Goal: Information Seeking & Learning: Learn about a topic

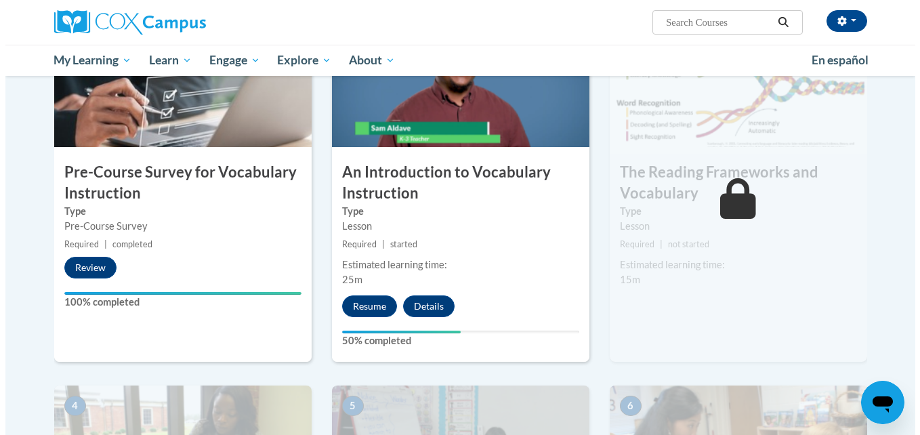
scroll to position [367, 0]
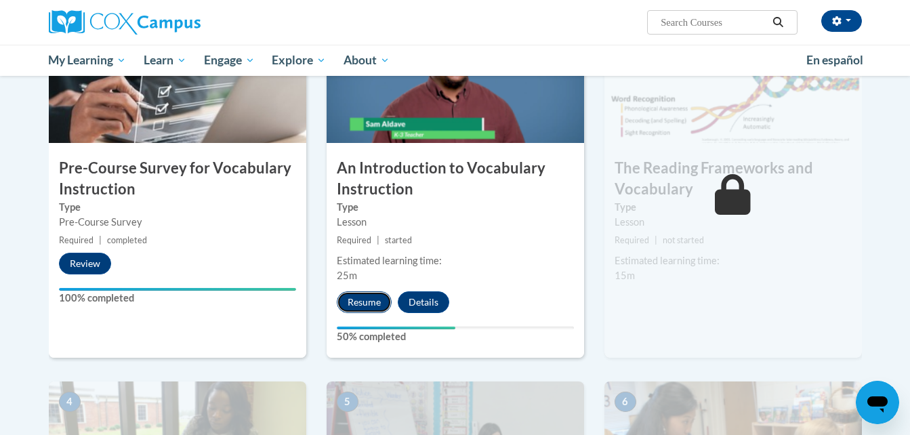
click at [373, 308] on button "Resume" at bounding box center [364, 302] width 55 height 22
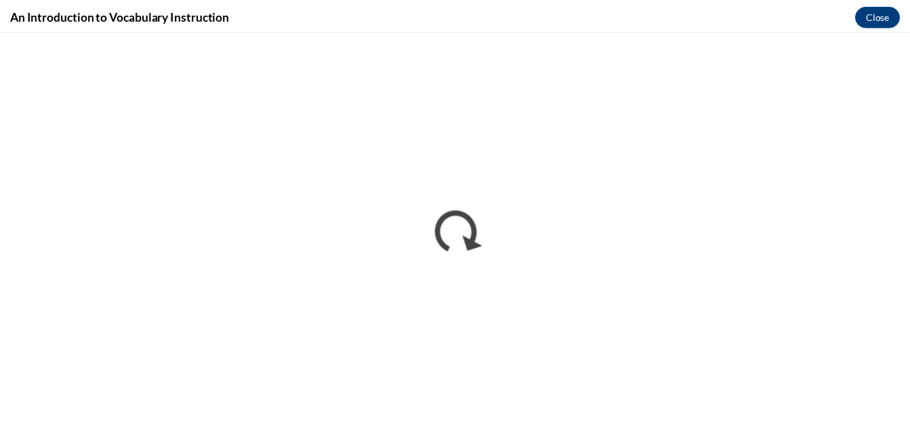
scroll to position [0, 0]
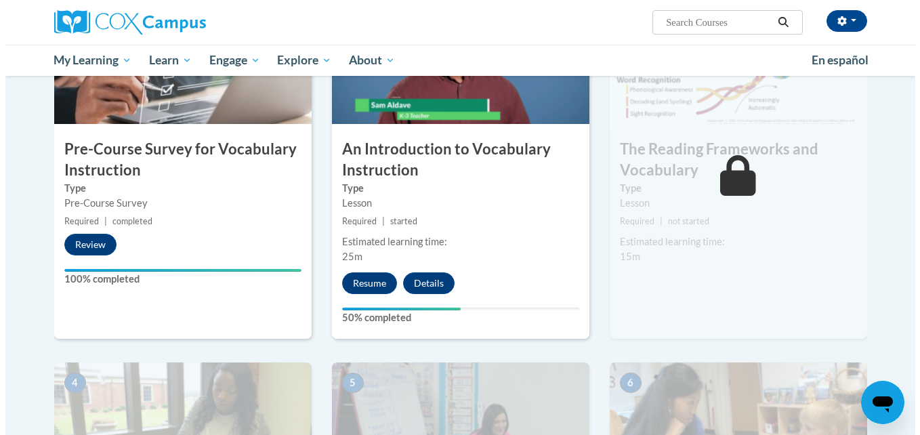
scroll to position [386, 0]
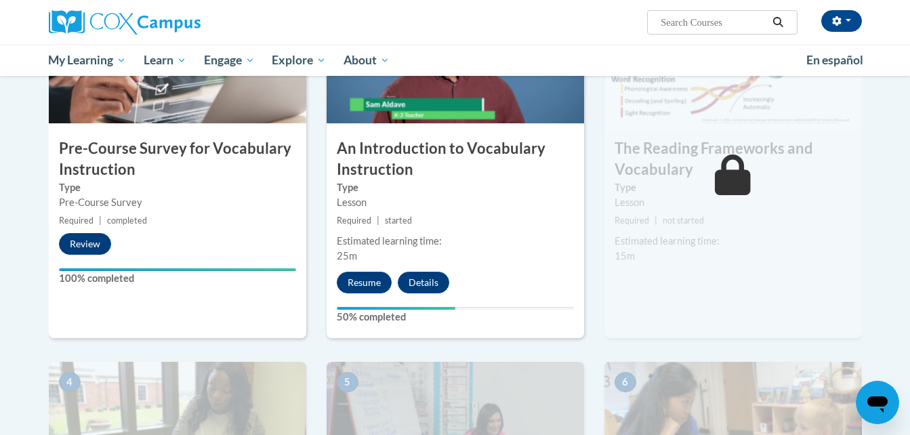
click at [374, 269] on div "2 An Introduction to Vocabulary Instruction Type Lesson Required | started Esti…" at bounding box center [455, 163] width 257 height 350
click at [373, 273] on button "Resume" at bounding box center [364, 283] width 55 height 22
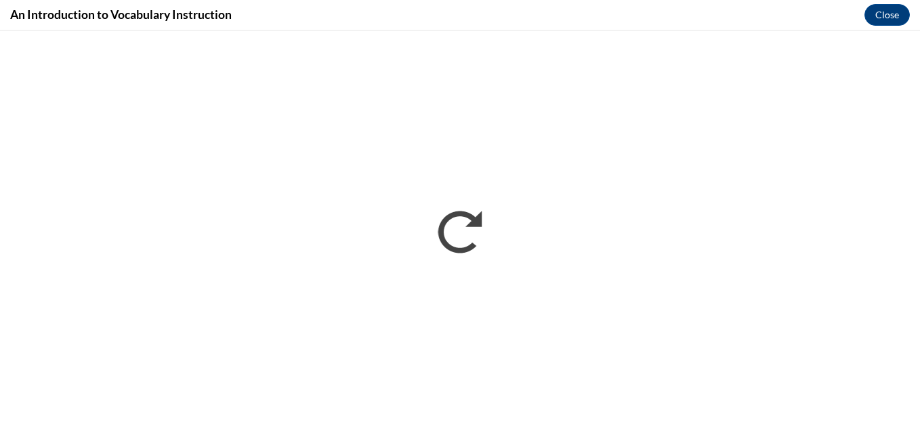
scroll to position [0, 0]
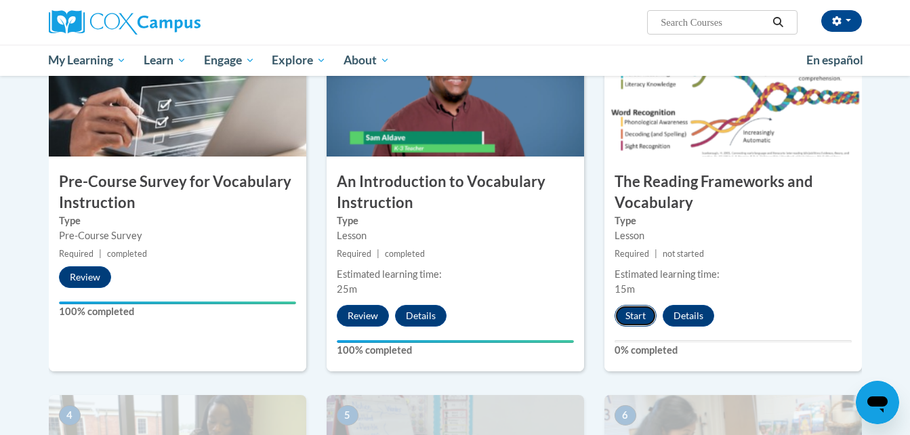
click at [638, 314] on button "Start" at bounding box center [636, 316] width 42 height 22
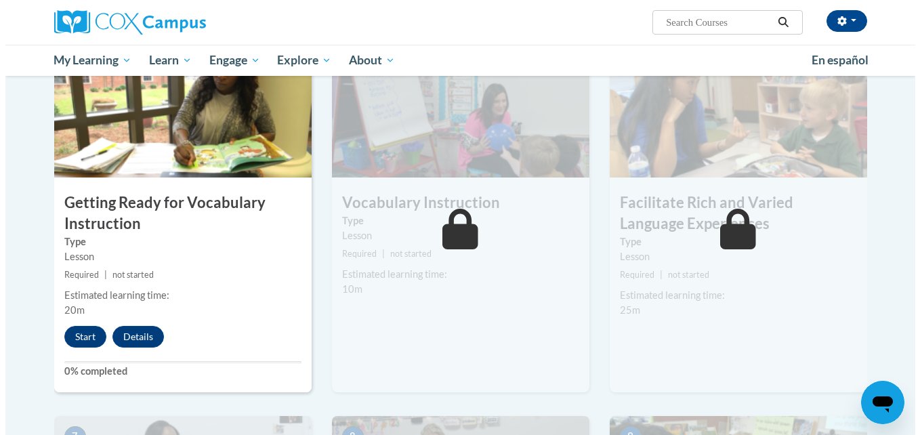
scroll to position [707, 0]
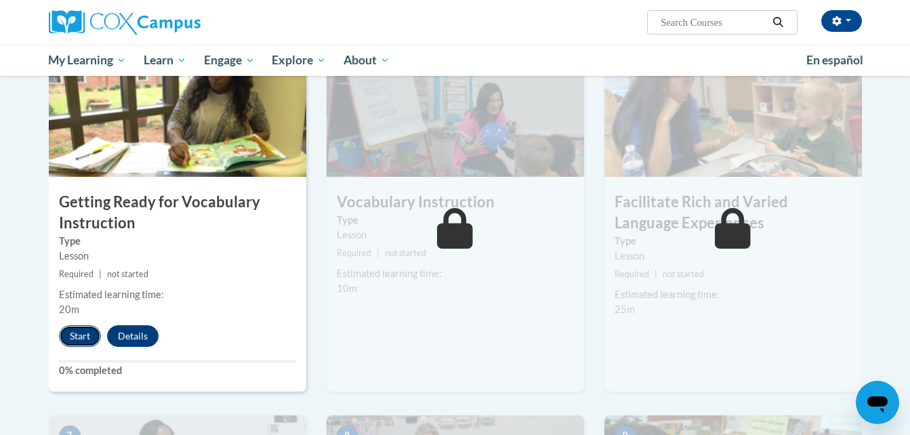
click at [81, 337] on button "Start" at bounding box center [80, 336] width 42 height 22
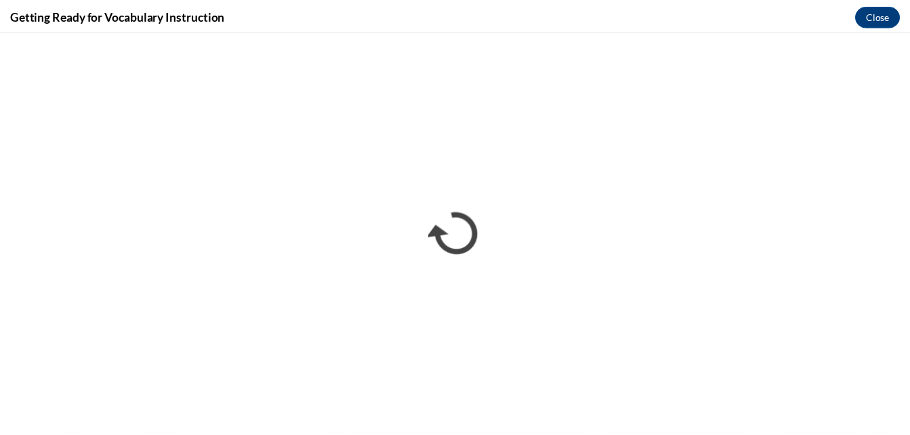
scroll to position [0, 0]
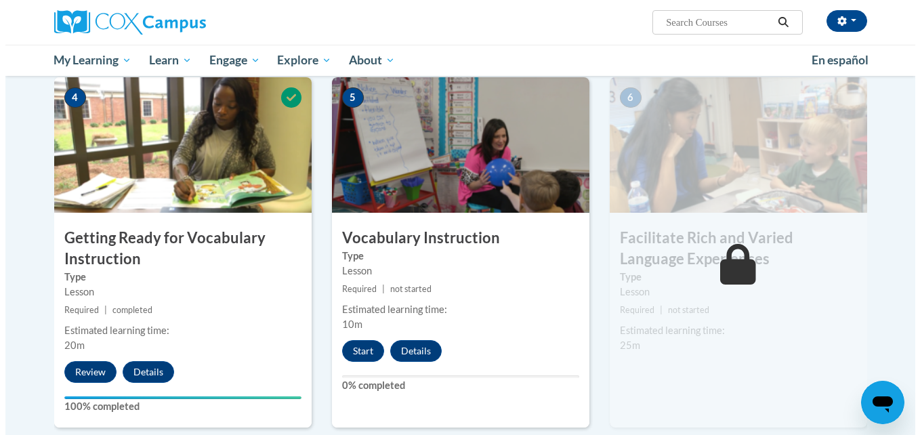
scroll to position [672, 0]
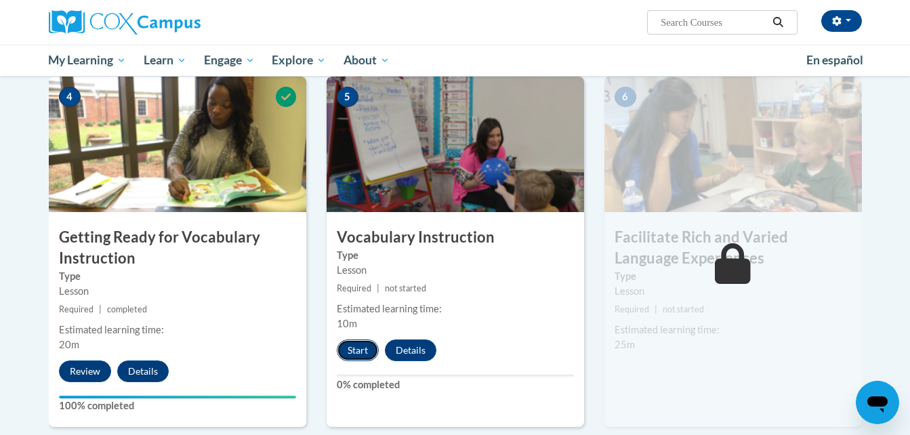
click at [352, 342] on button "Start" at bounding box center [358, 350] width 42 height 22
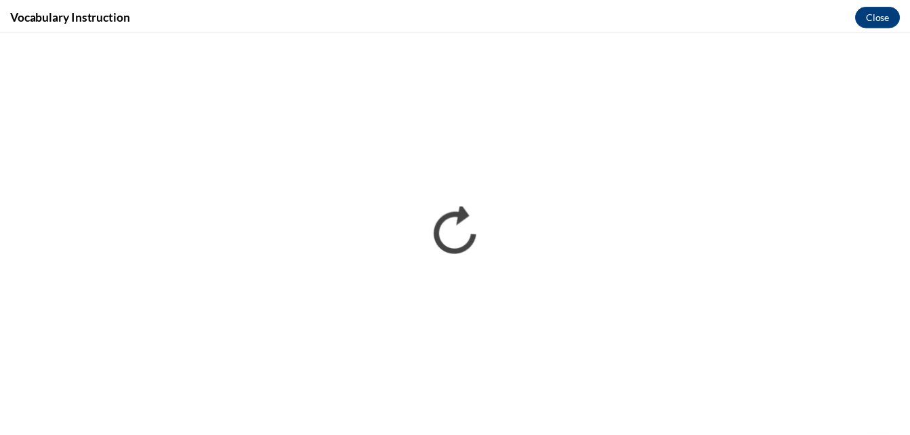
scroll to position [0, 0]
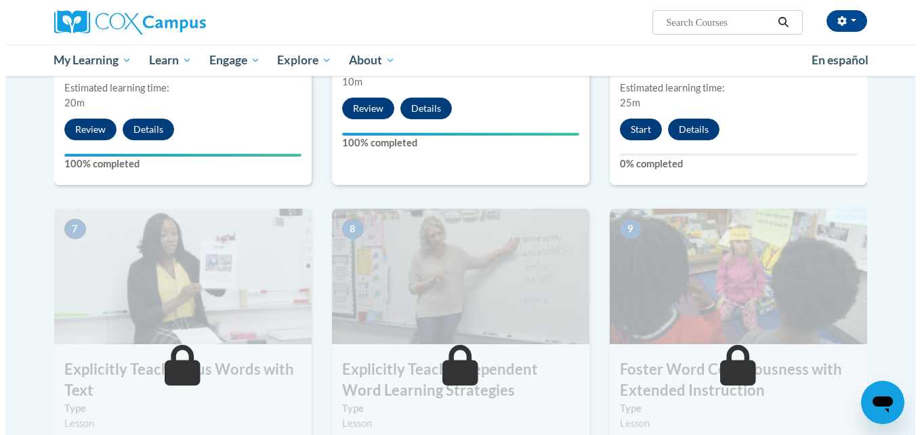
scroll to position [860, 0]
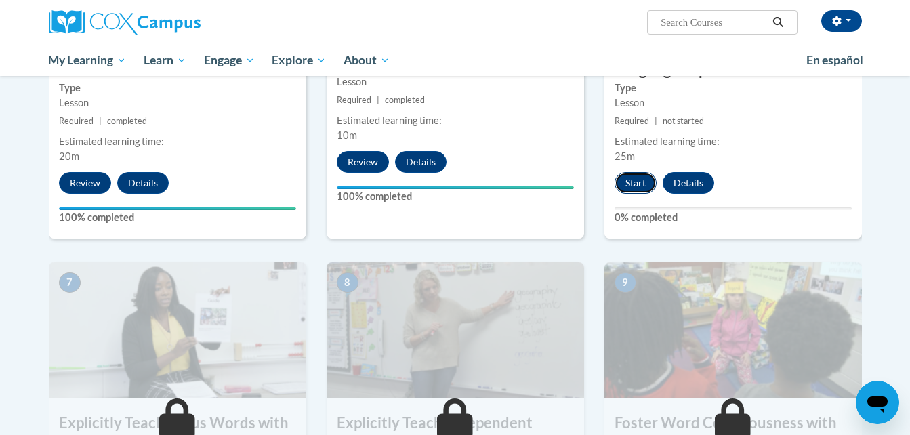
click at [629, 190] on button "Start" at bounding box center [636, 183] width 42 height 22
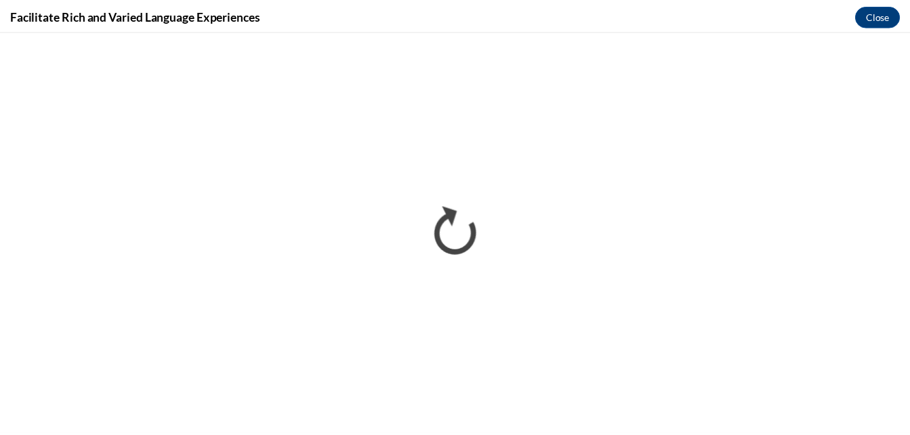
scroll to position [0, 0]
